Goal: Information Seeking & Learning: Learn about a topic

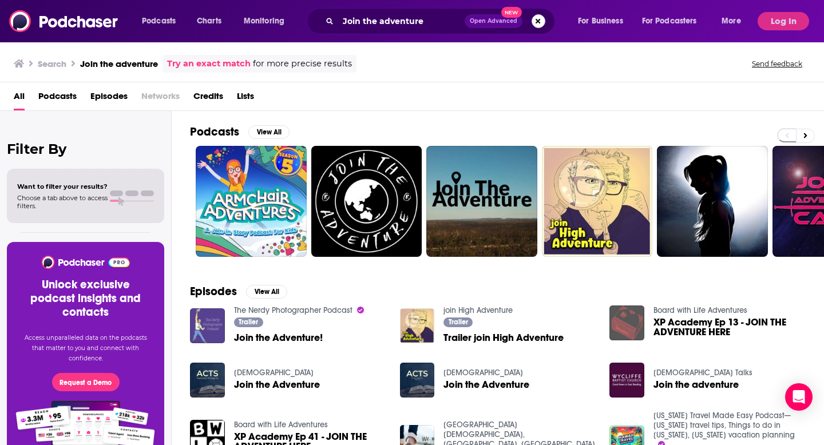
click at [542, 20] on button "Search podcasts, credits, & more..." at bounding box center [538, 21] width 14 height 14
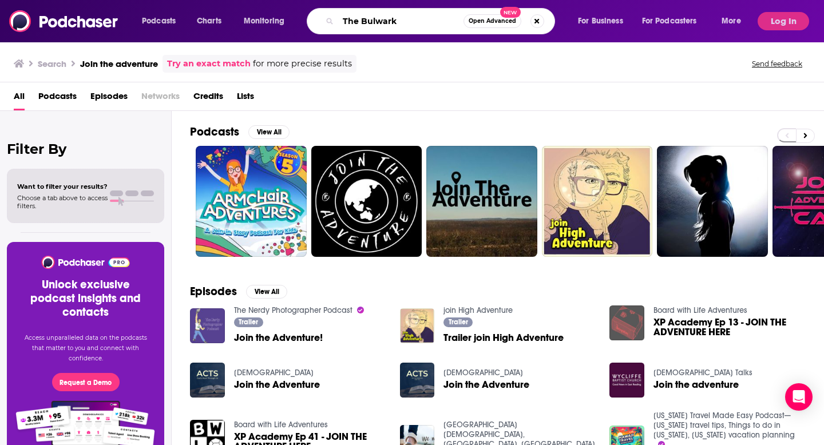
type input "The Bulwark"
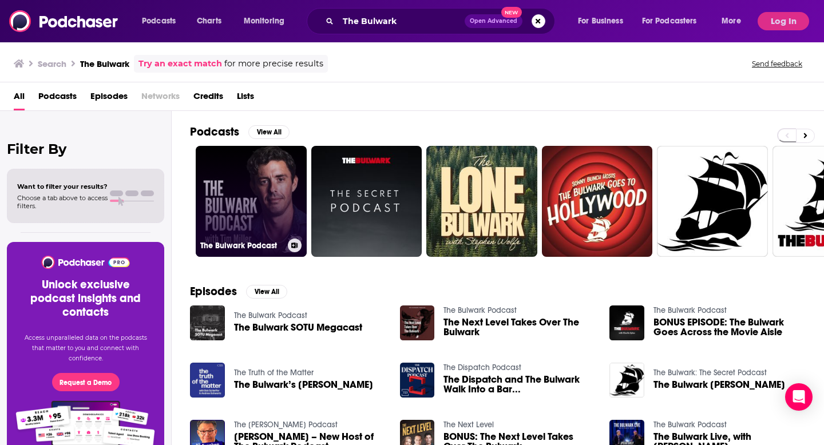
click at [251, 191] on link "The Bulwark Podcast" at bounding box center [251, 201] width 111 height 111
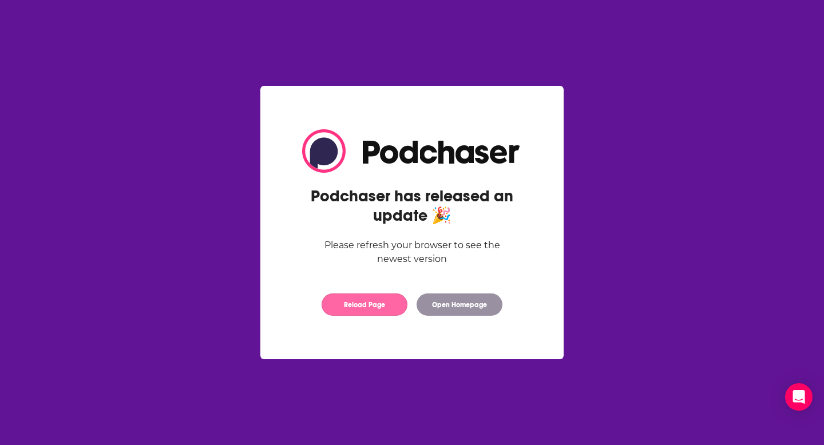
click at [370, 303] on button "Reload Page" at bounding box center [364, 304] width 86 height 22
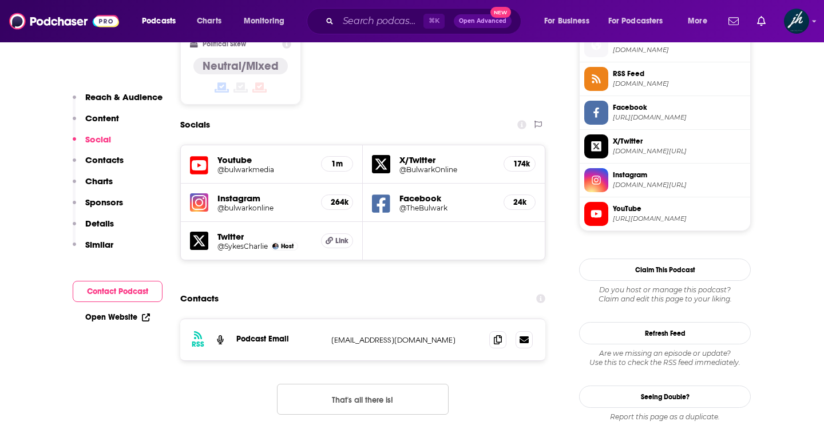
scroll to position [945, 0]
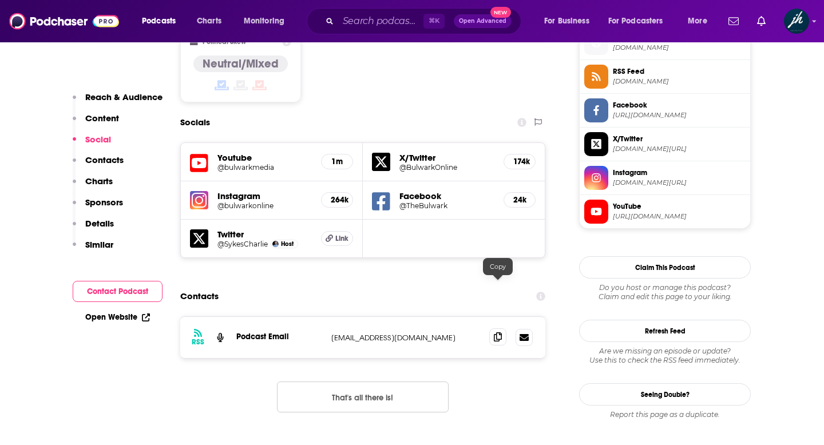
click at [495, 332] on icon at bounding box center [498, 336] width 8 height 9
